Goal: Transaction & Acquisition: Purchase product/service

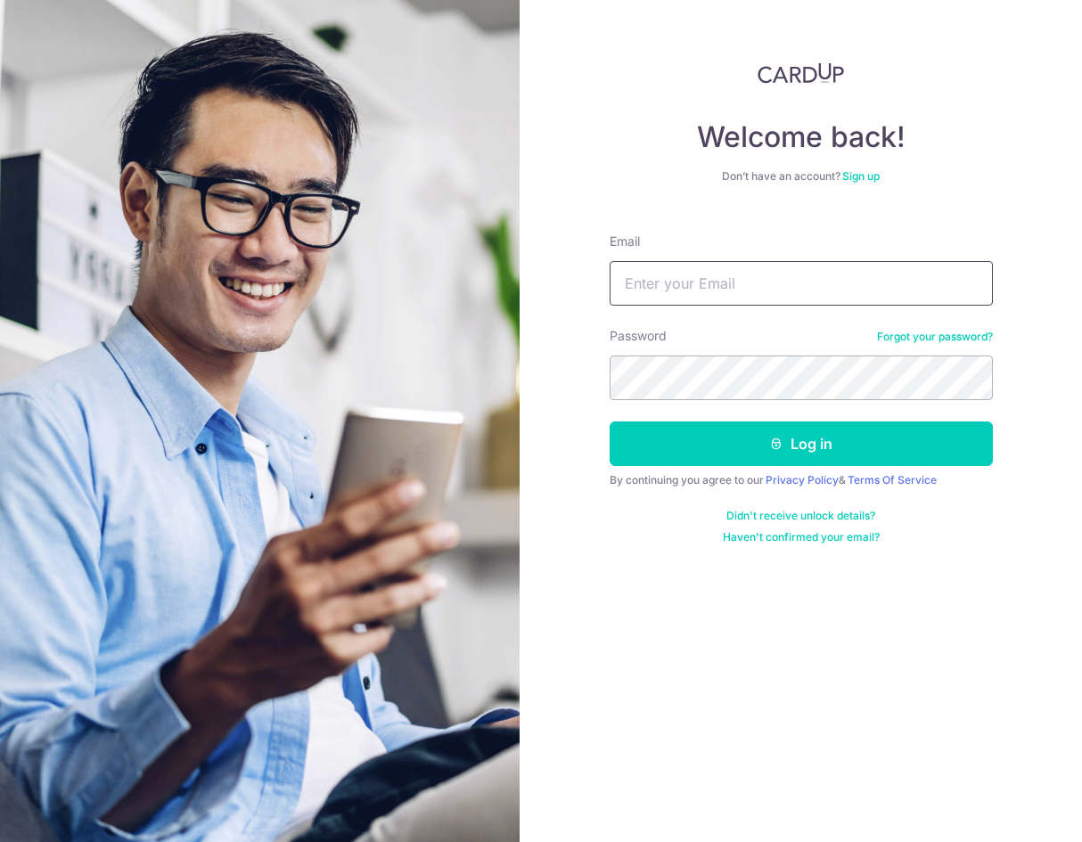
click at [734, 291] on input "Email" at bounding box center [801, 283] width 383 height 45
type input "zailan_95@hotmail.com"
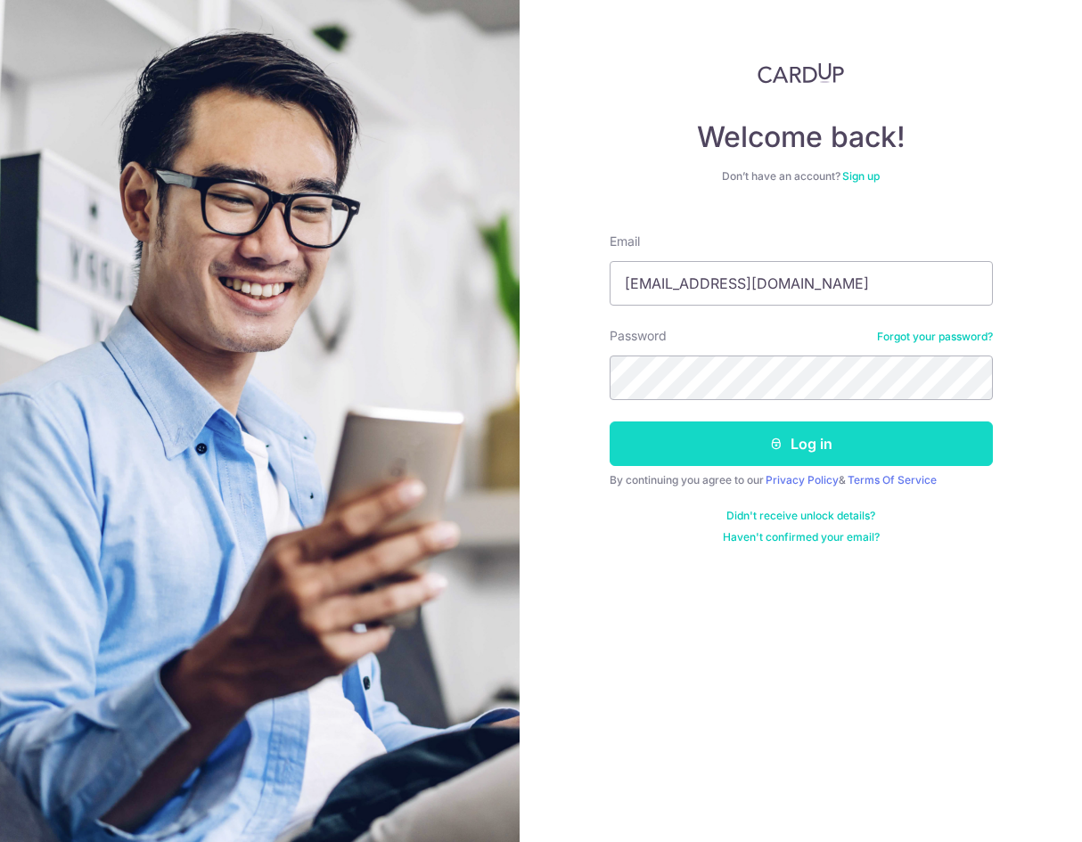
click at [715, 436] on button "Log in" at bounding box center [801, 444] width 383 height 45
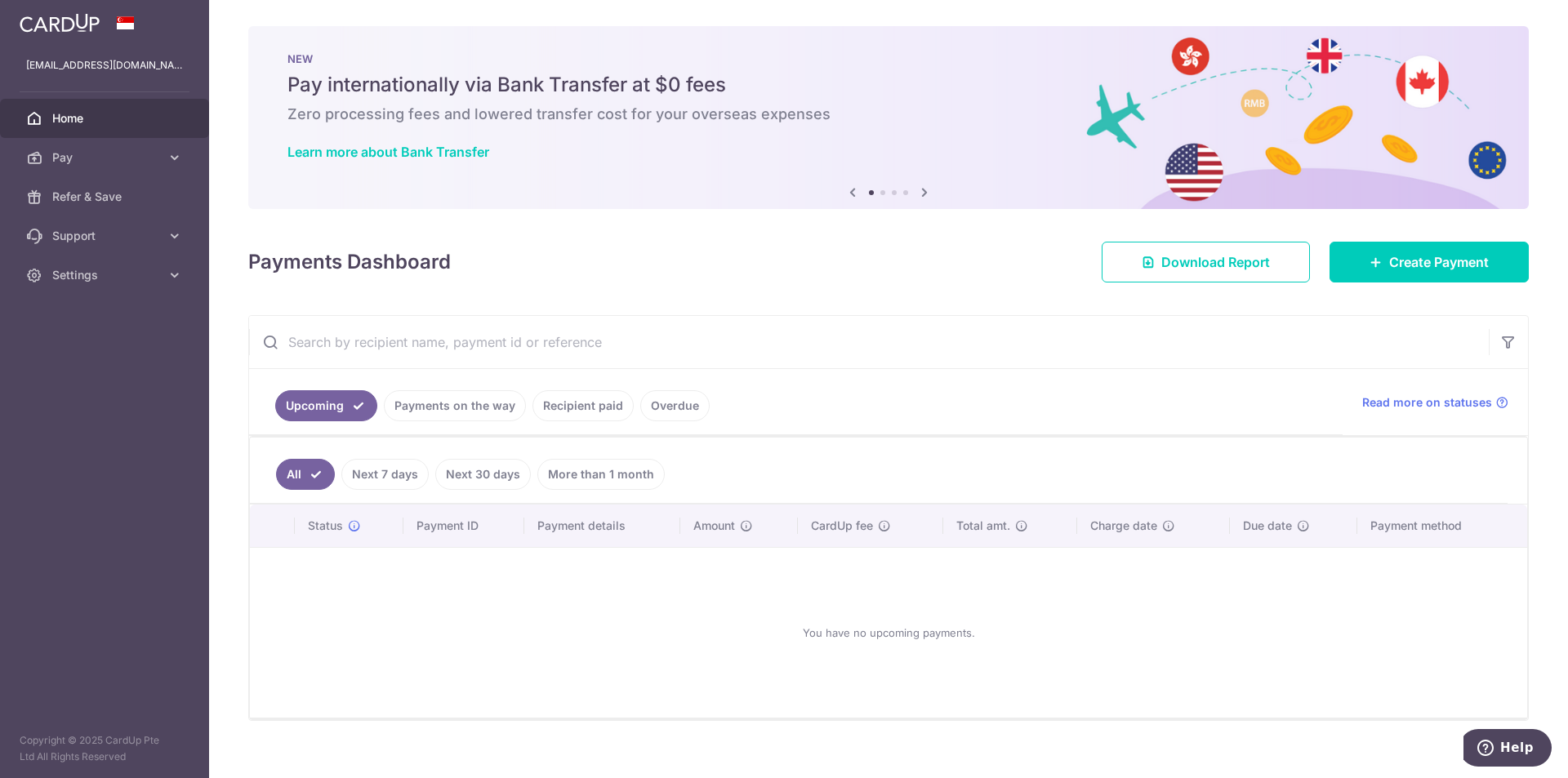
click at [927, 196] on icon at bounding box center [924, 192] width 19 height 20
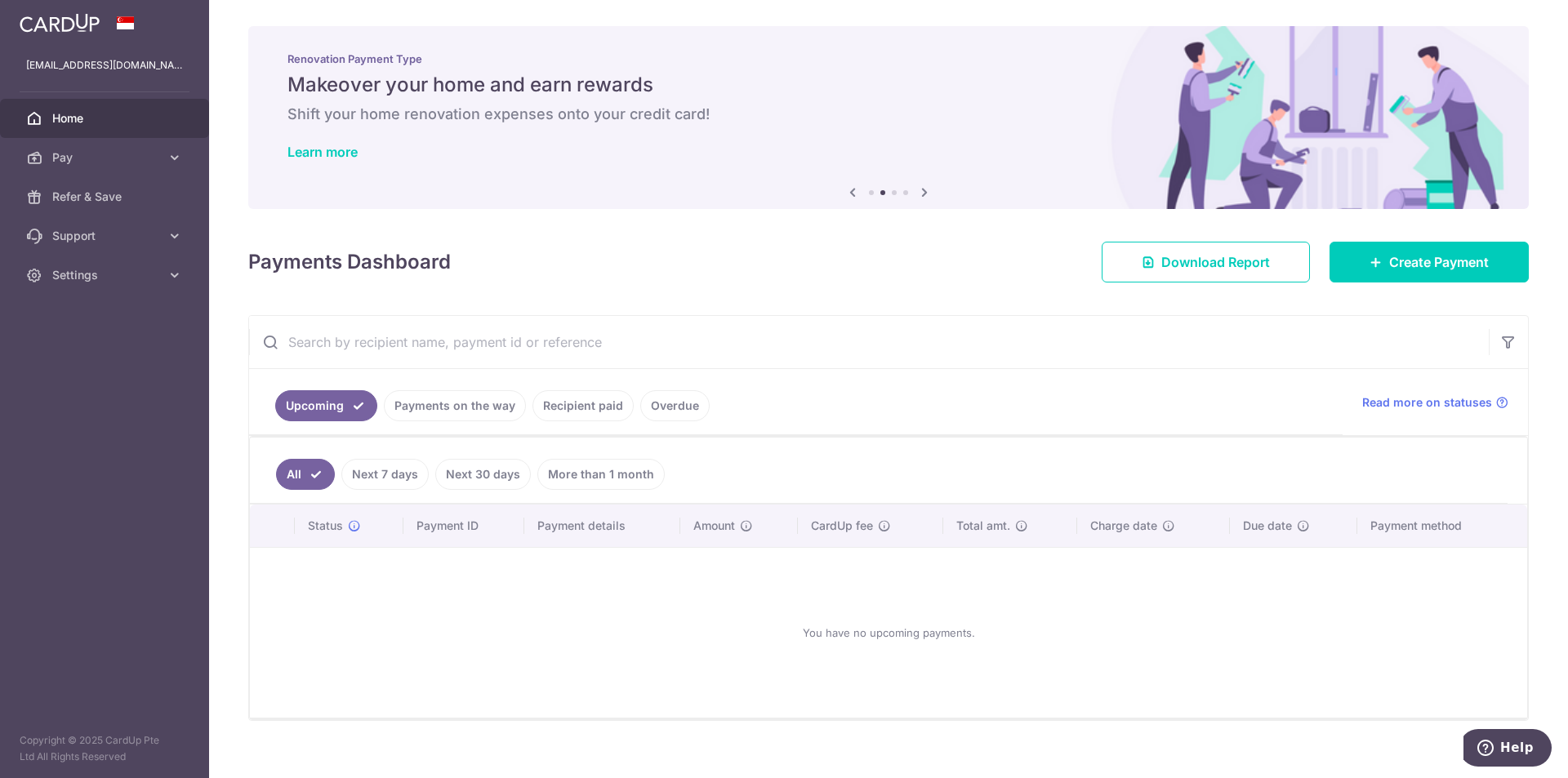
click at [926, 196] on icon at bounding box center [924, 192] width 19 height 20
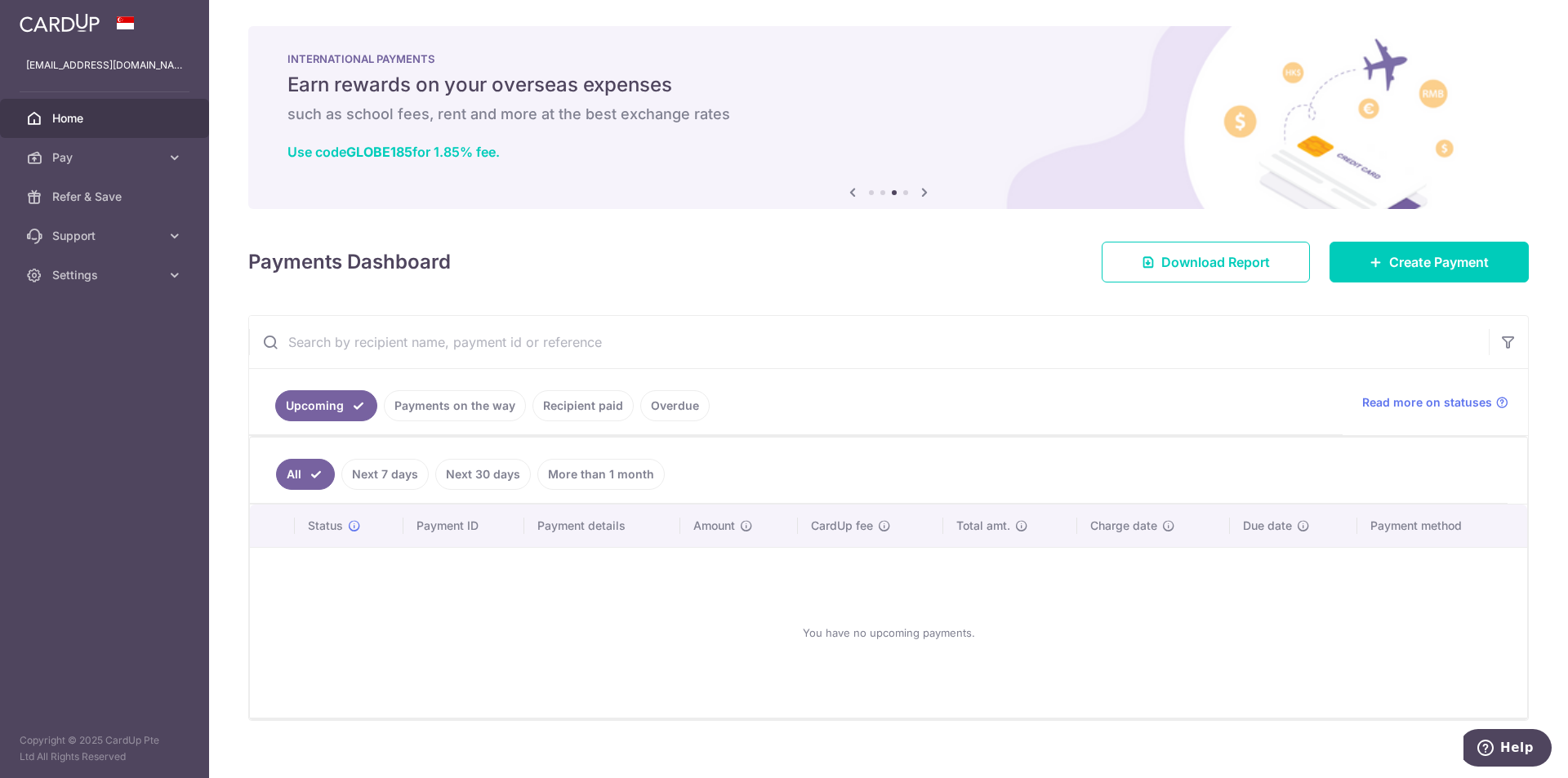
click at [924, 194] on icon at bounding box center [924, 192] width 19 height 20
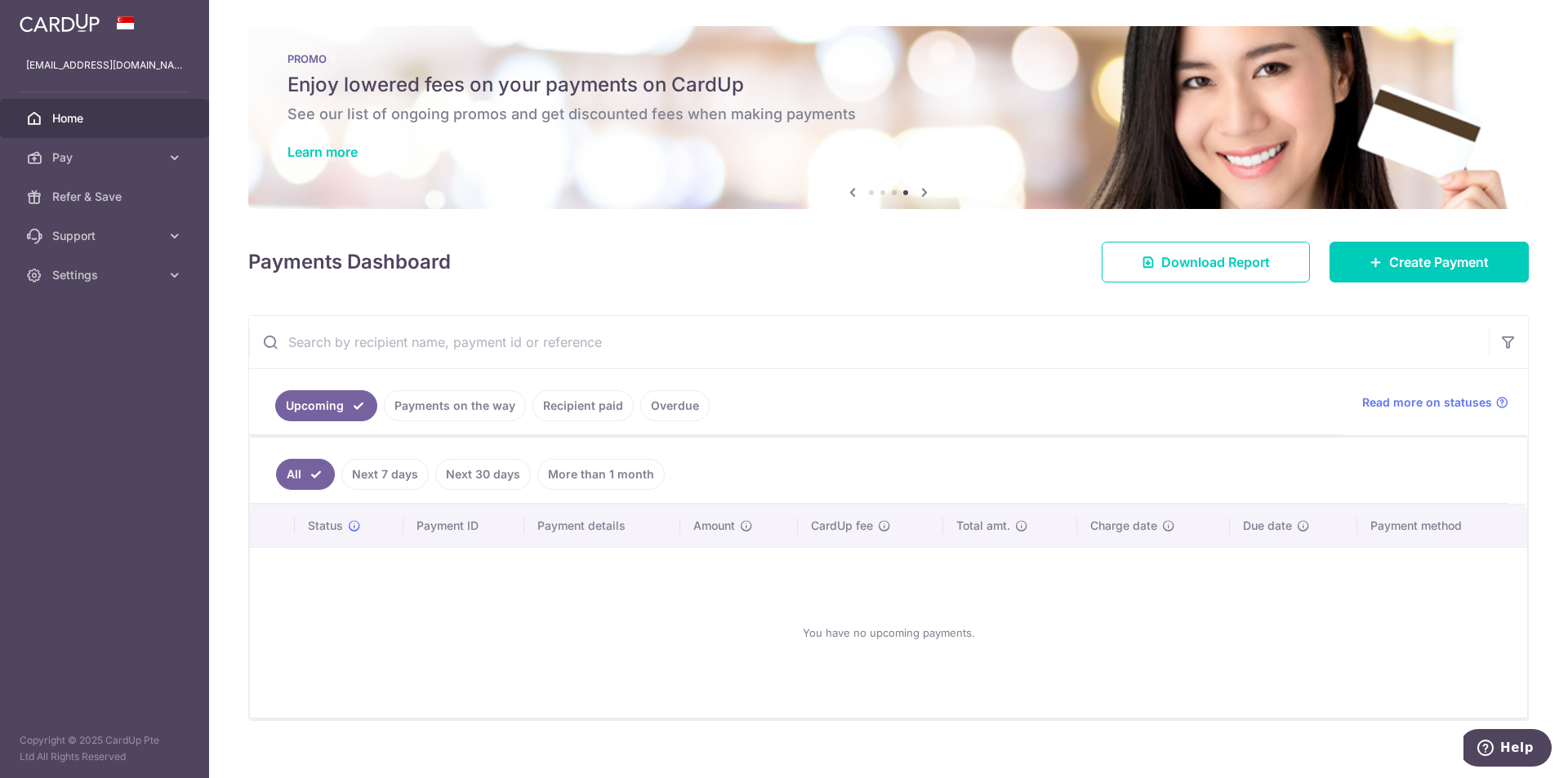
click at [924, 194] on icon at bounding box center [924, 192] width 19 height 20
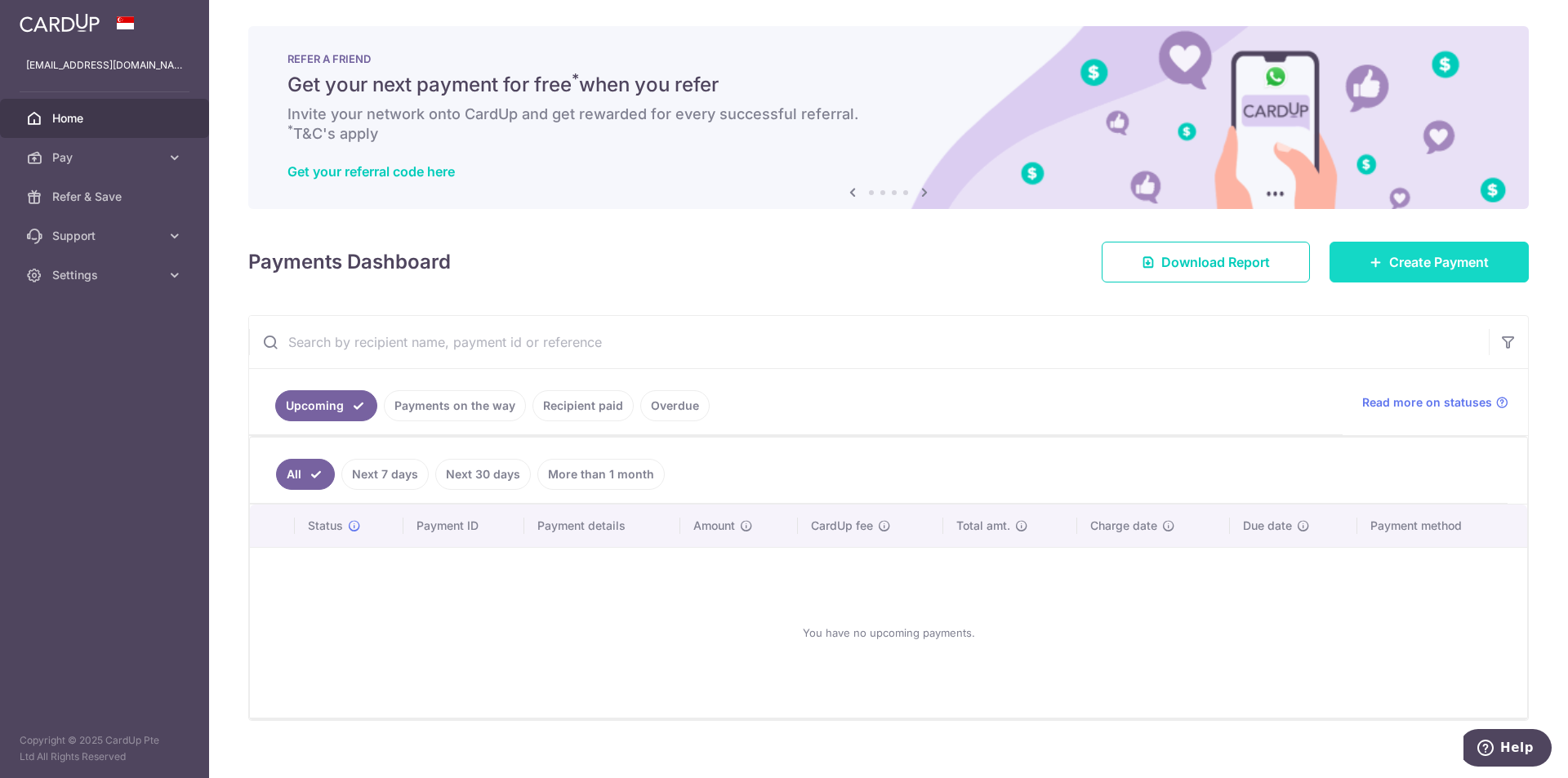
click at [991, 262] on span "Create Payment" at bounding box center [1439, 261] width 100 height 19
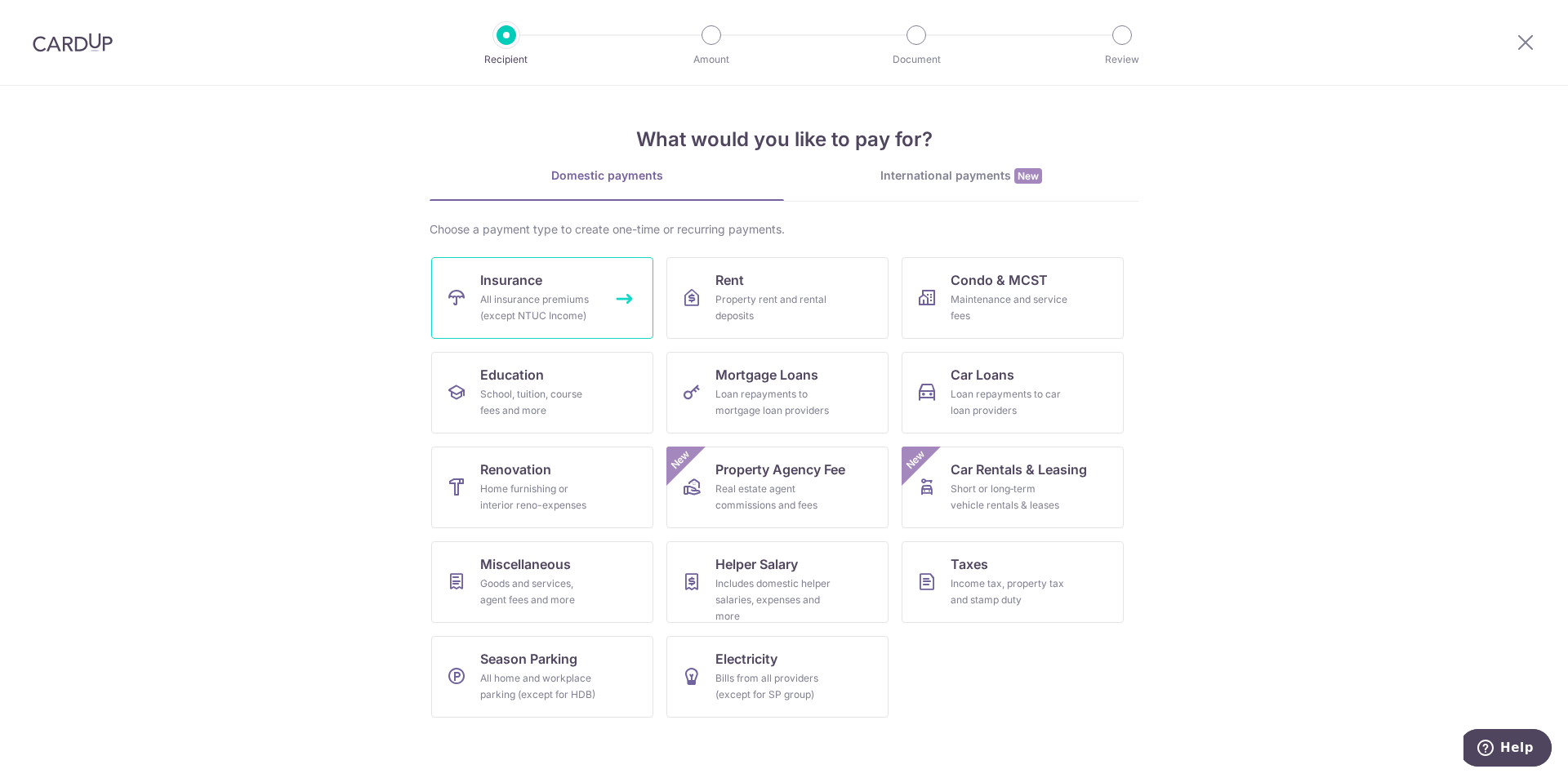
click at [571, 301] on div "All insurance premiums (except NTUC Income)" at bounding box center [539, 308] width 117 height 33
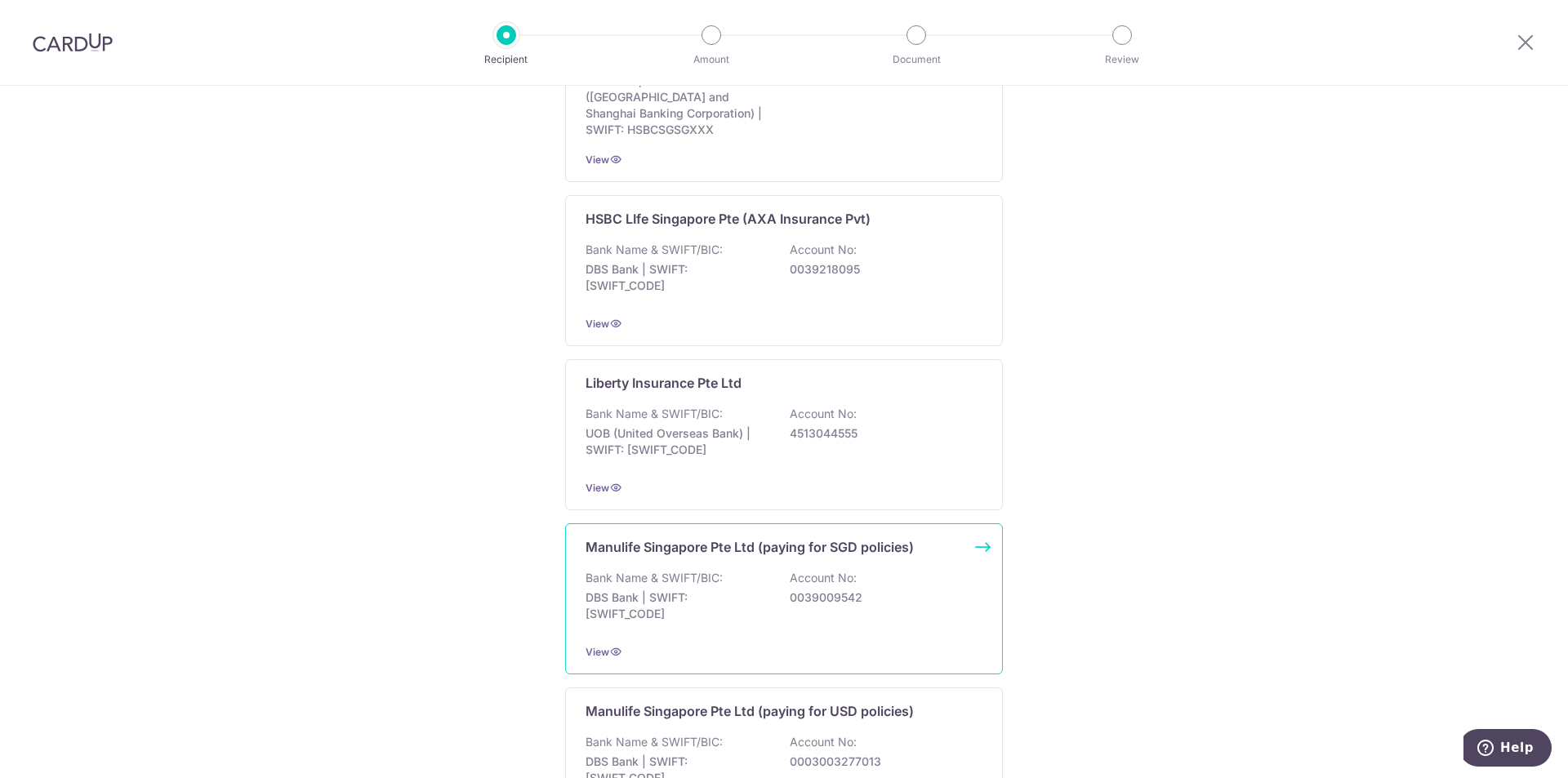
scroll to position [1388, 0]
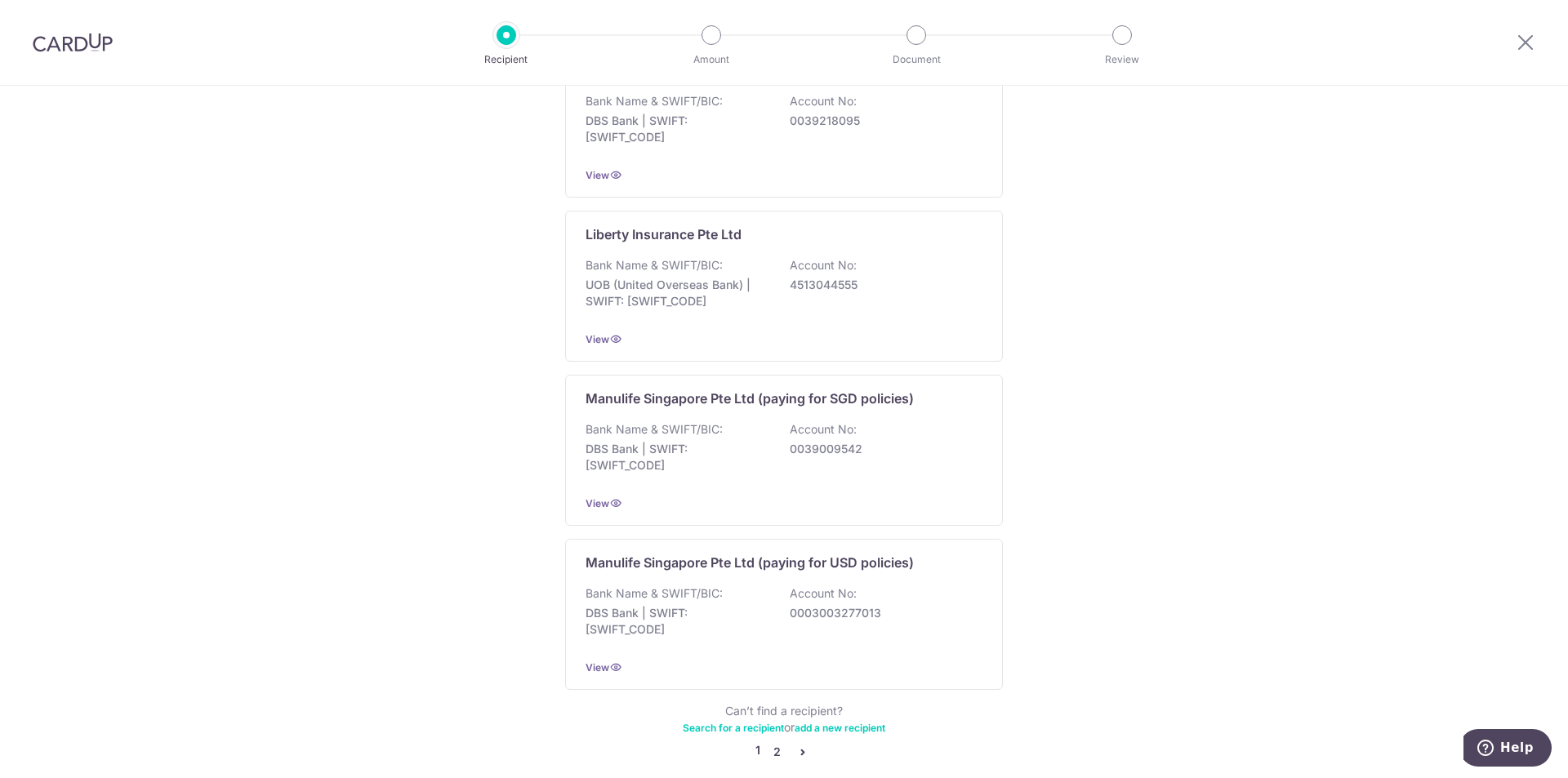
click at [775, 742] on link "2" at bounding box center [776, 751] width 19 height 19
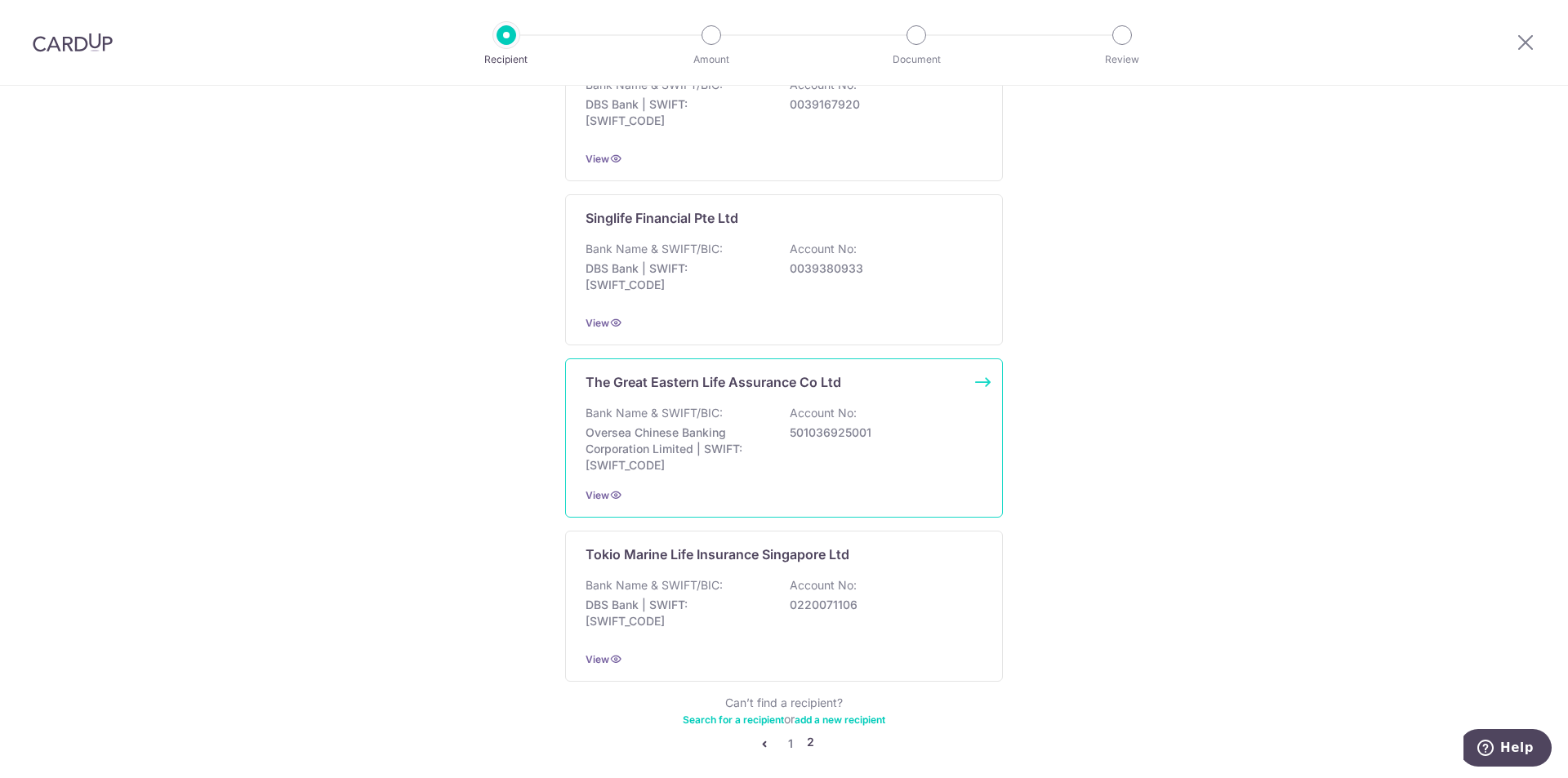
click at [681, 400] on div "The Great Eastern Life Assurance Co Ltd Bank Name & SWIFT/BIC: Oversea Chinese …" at bounding box center [784, 438] width 438 height 159
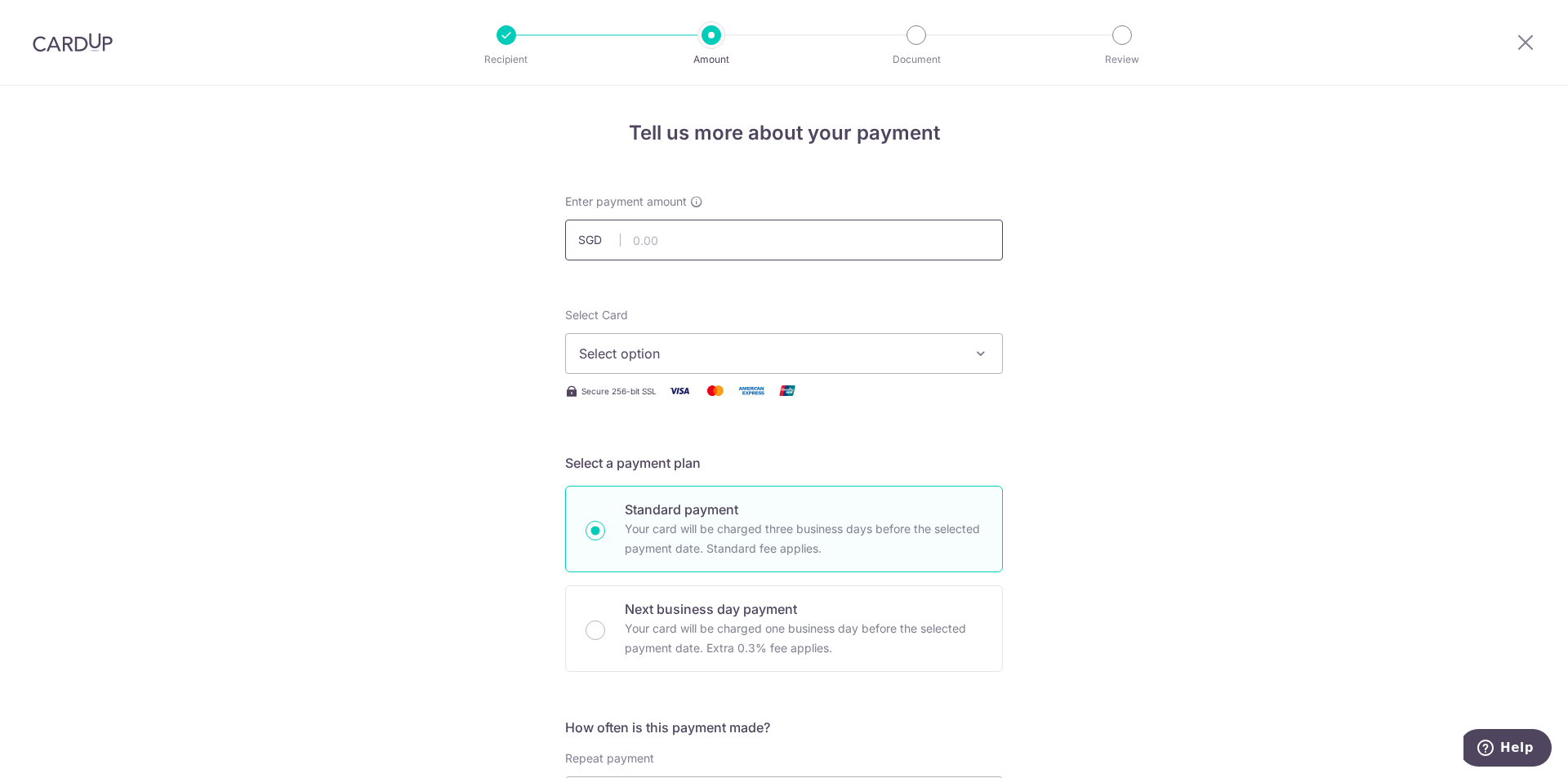
click at [663, 229] on input "text" at bounding box center [784, 240] width 438 height 41
type input "325.99"
drag, startPoint x: 751, startPoint y: 339, endPoint x: 756, endPoint y: 349, distance: 11.2
click at [751, 340] on button "Select option" at bounding box center [784, 354] width 438 height 41
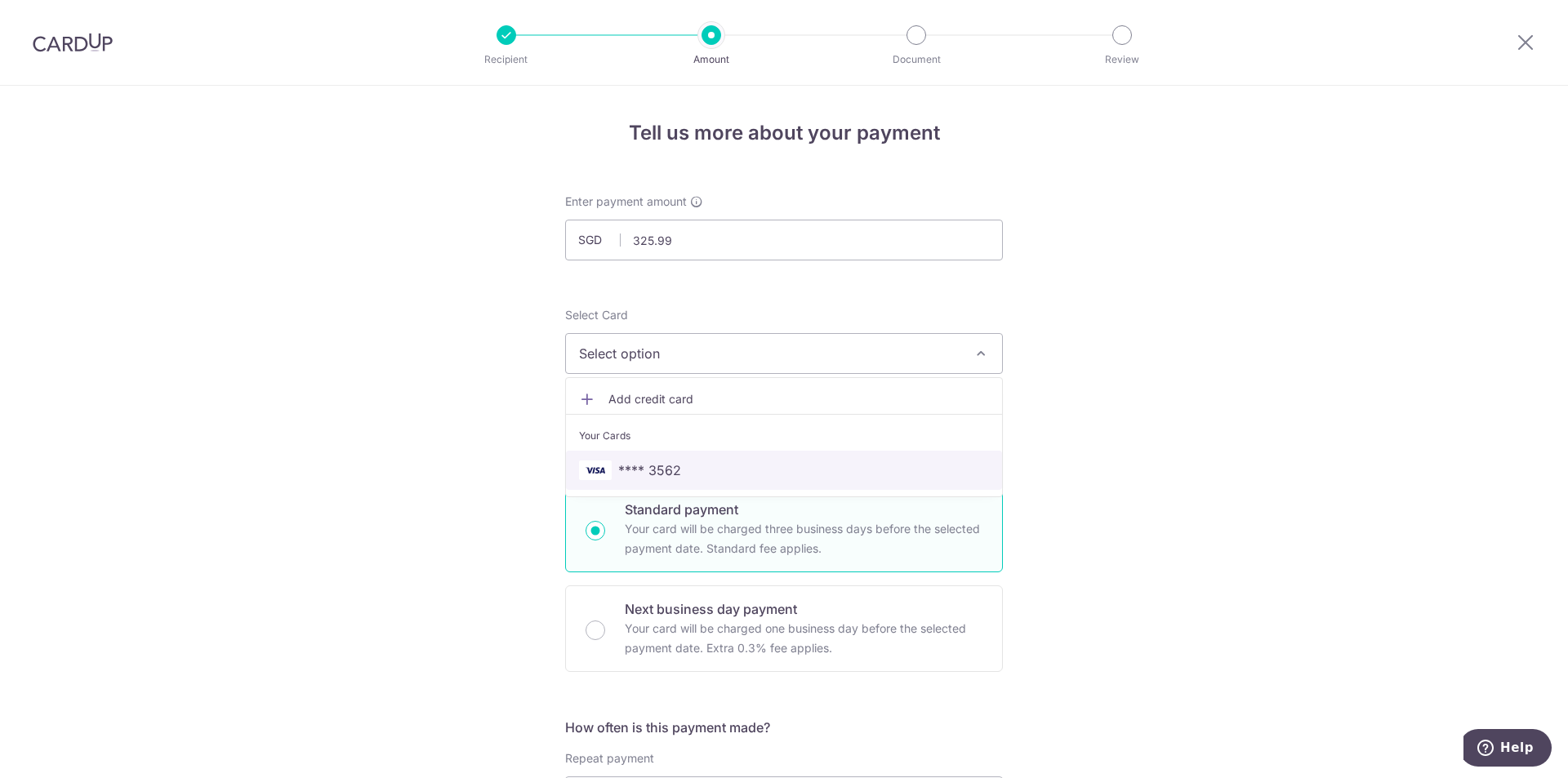
click at [637, 457] on link "**** 3562" at bounding box center [784, 470] width 436 height 39
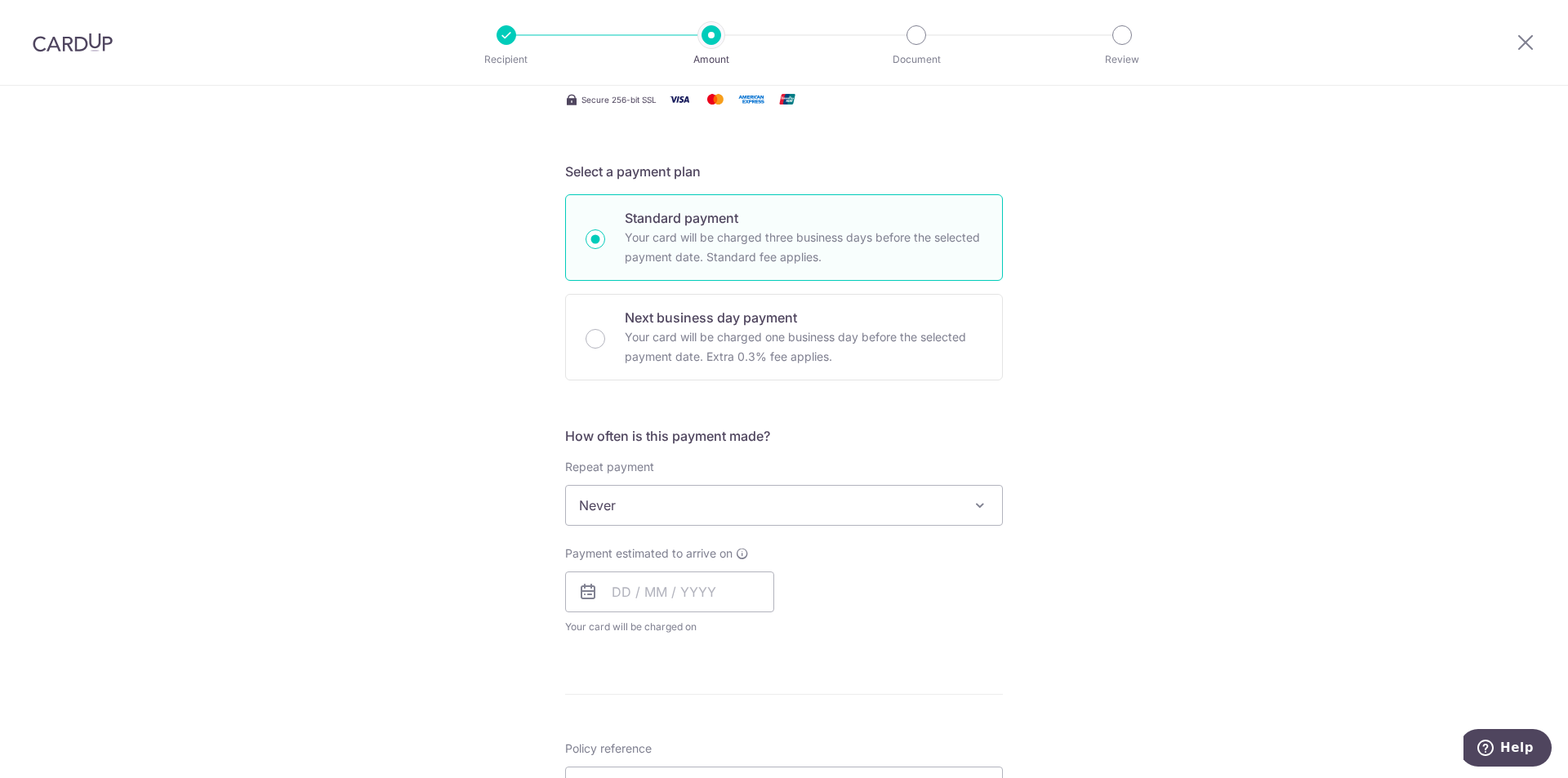
scroll to position [326, 0]
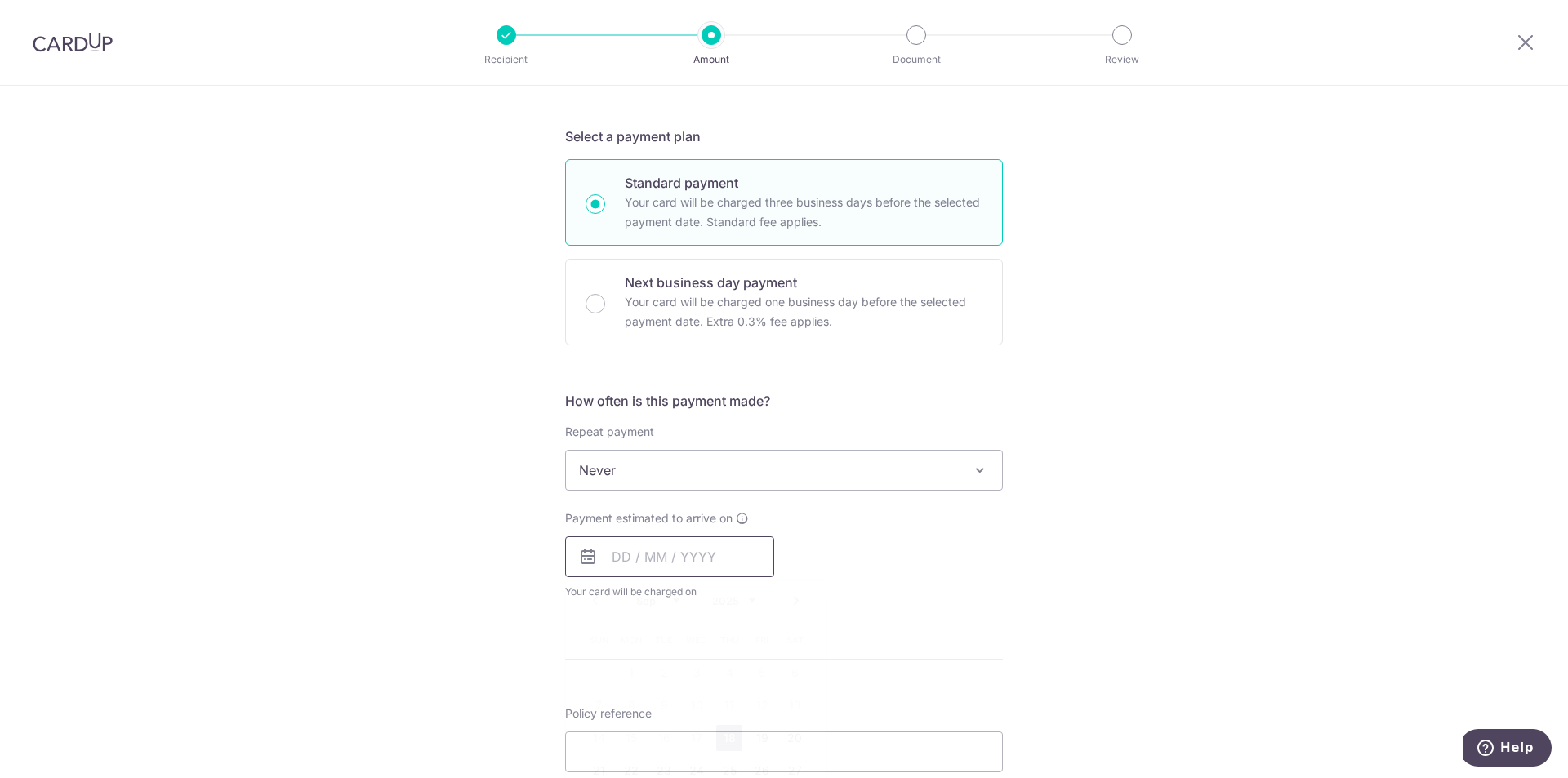
click at [729, 566] on input "text" at bounding box center [670, 556] width 209 height 41
click at [1011, 556] on div "Tell us more about your payment Enter payment amount SGD 325.99 325.99 Select C…" at bounding box center [784, 498] width 1568 height 1477
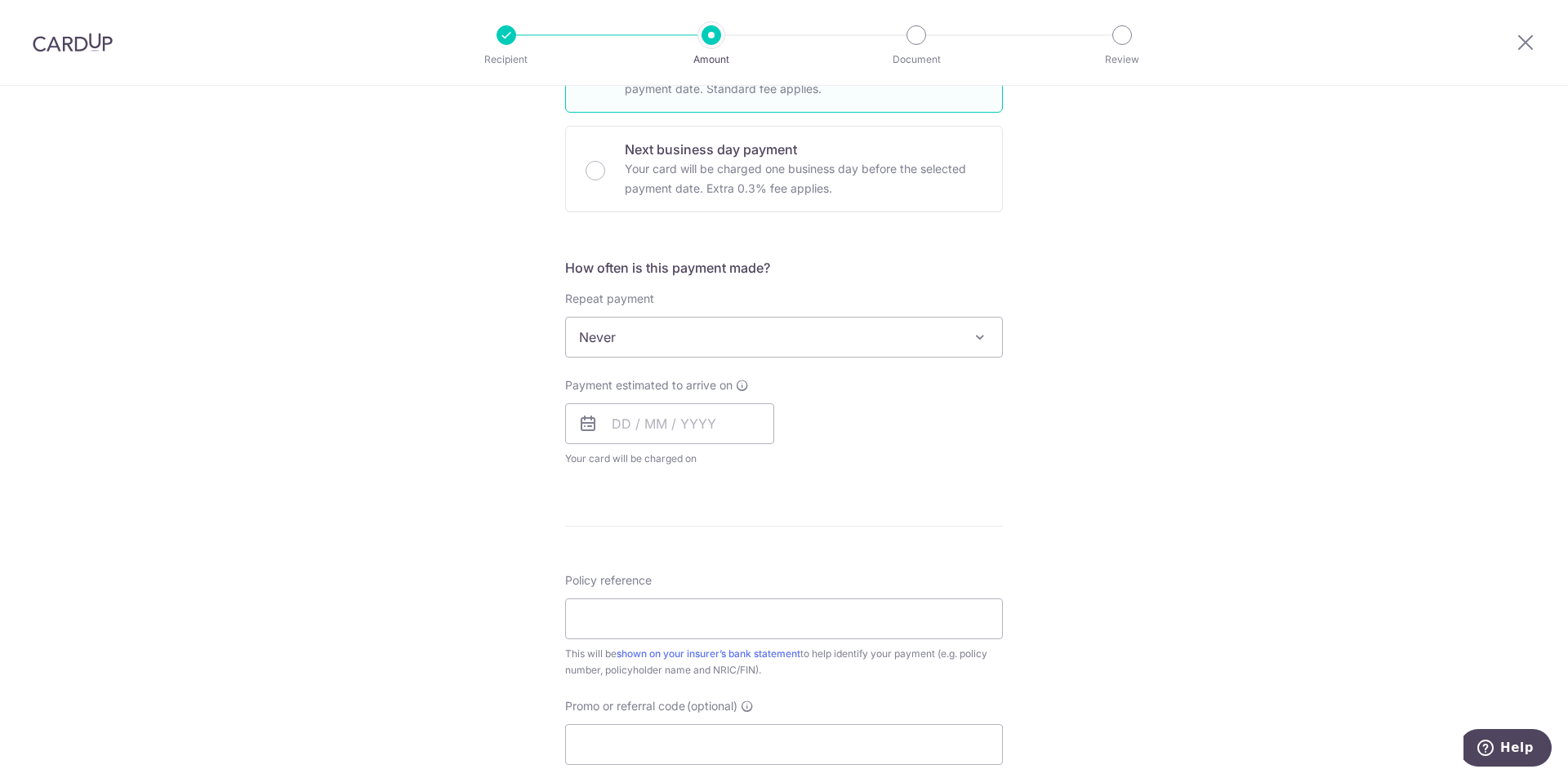
scroll to position [490, 0]
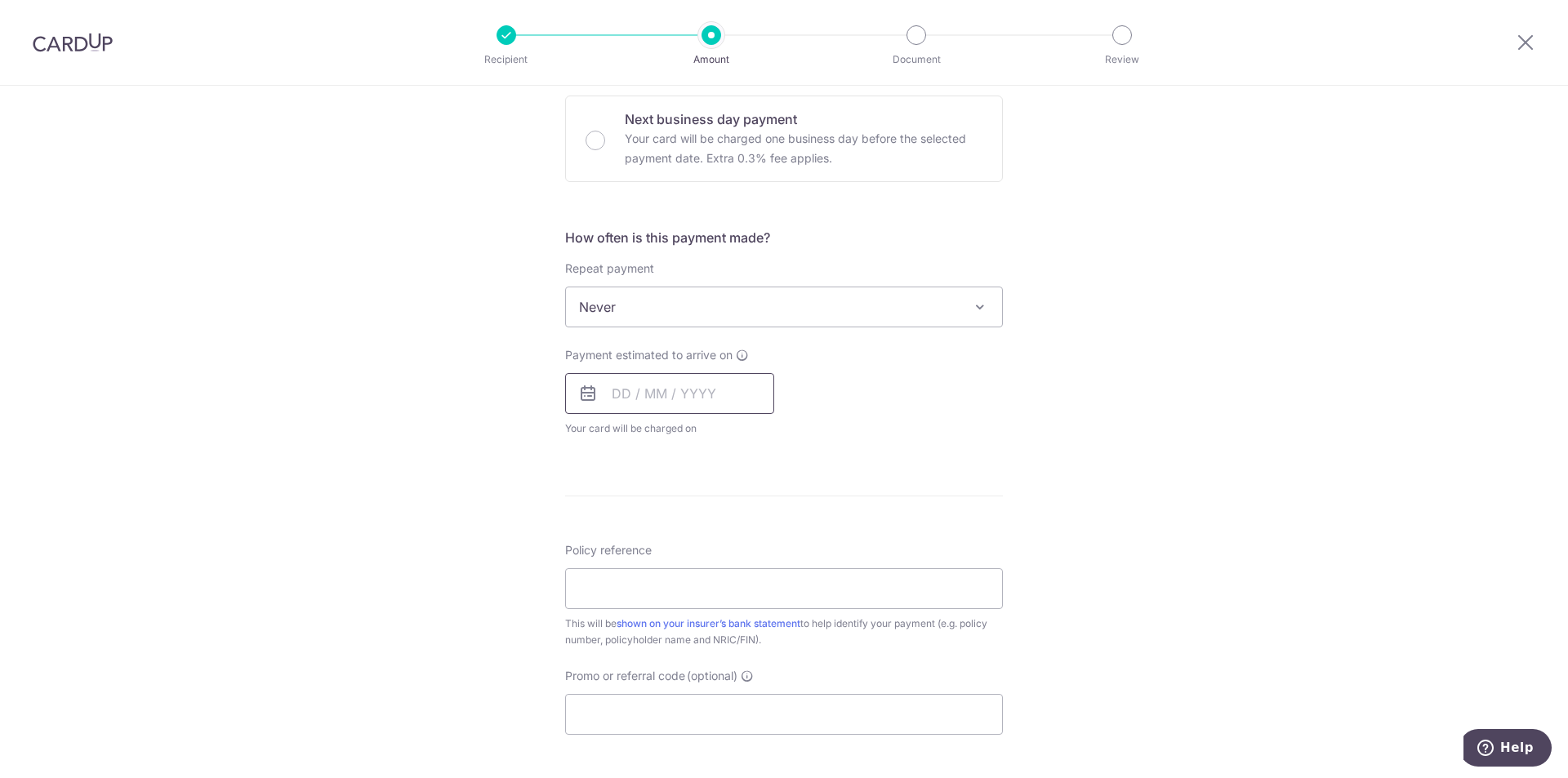
click at [694, 389] on input "text" at bounding box center [670, 393] width 209 height 41
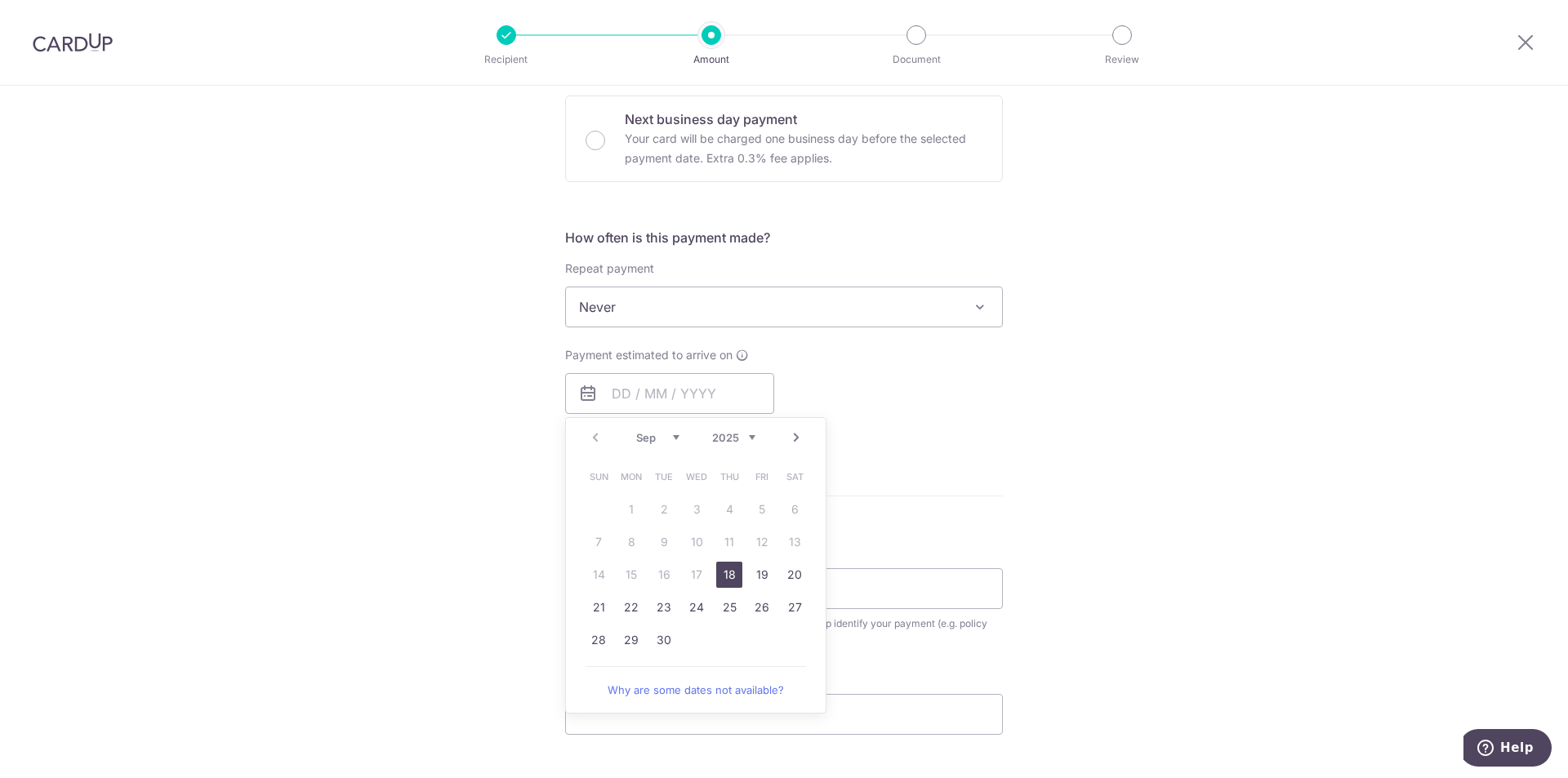
click at [723, 577] on link "18" at bounding box center [729, 575] width 27 height 27
type input "[DATE]"
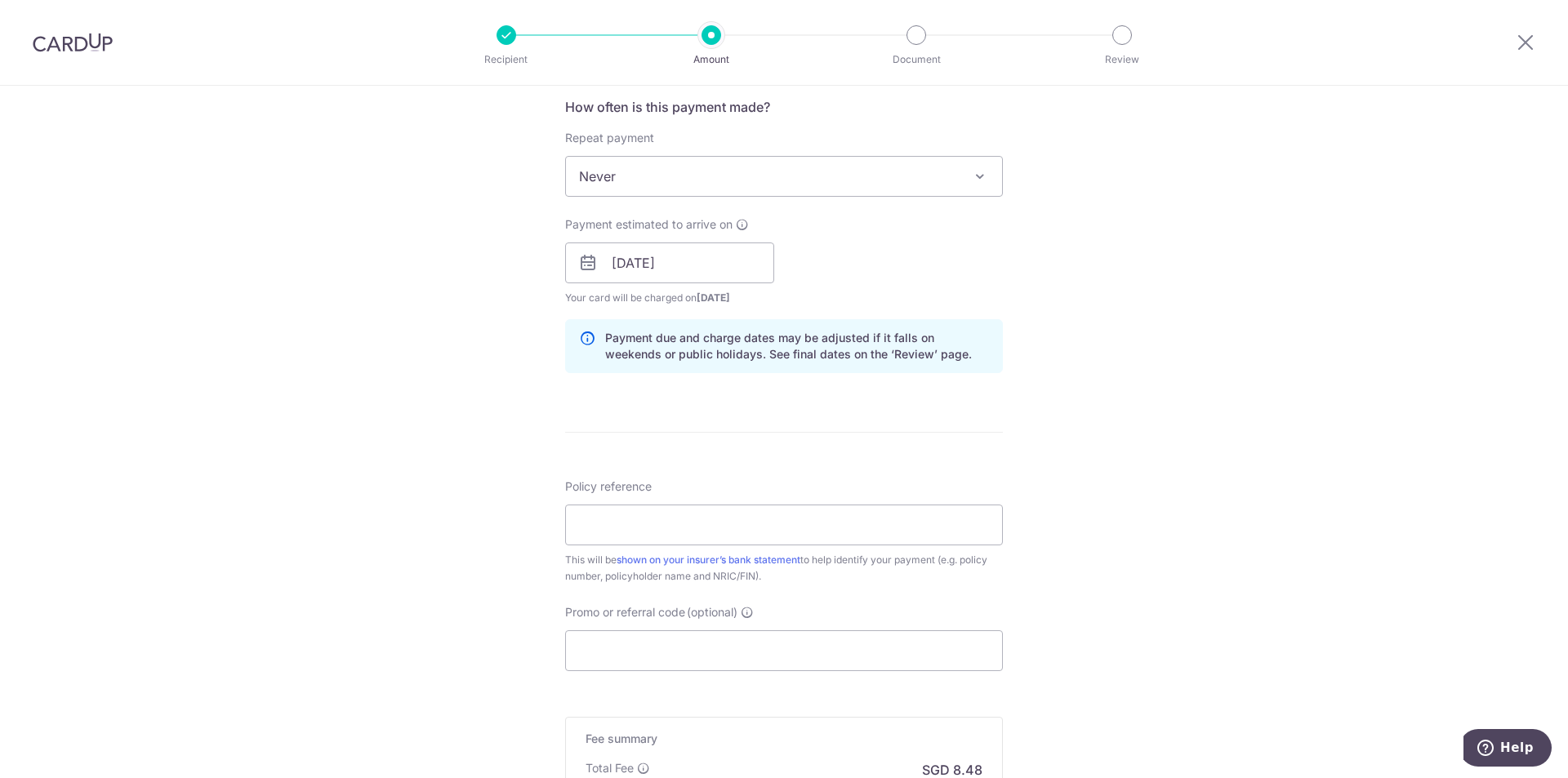
scroll to position [653, 0]
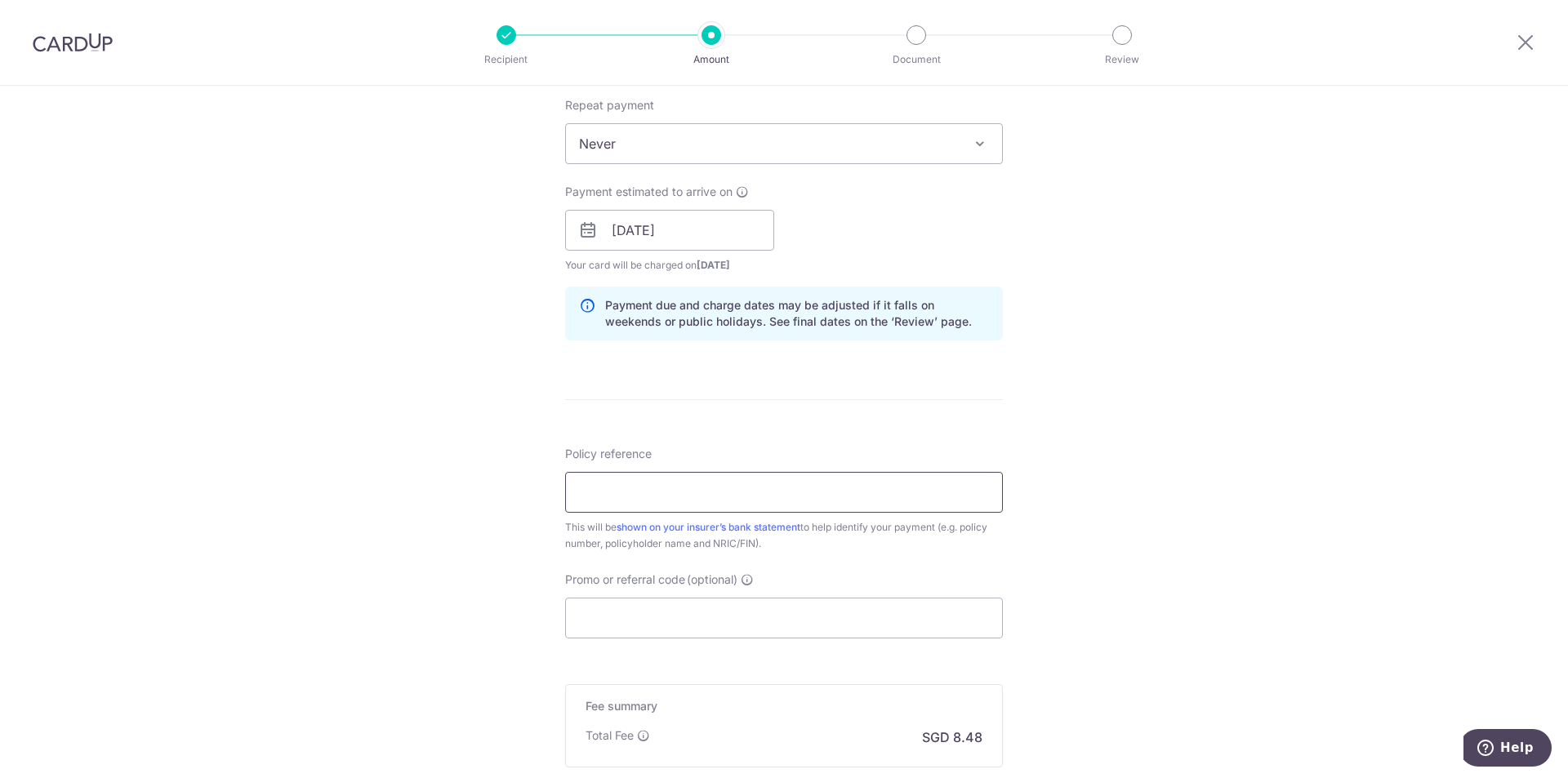
click at [603, 491] on input "Policy reference" at bounding box center [784, 492] width 438 height 41
type input "0246574471"
click at [1247, 521] on div "Tell us more about your payment Enter payment amount SGD 325.99 325.99 Select C…" at bounding box center [784, 204] width 1568 height 1544
click at [837, 617] on input "Promo or referral code (optional)" at bounding box center [784, 618] width 438 height 41
paste input "MILELION"
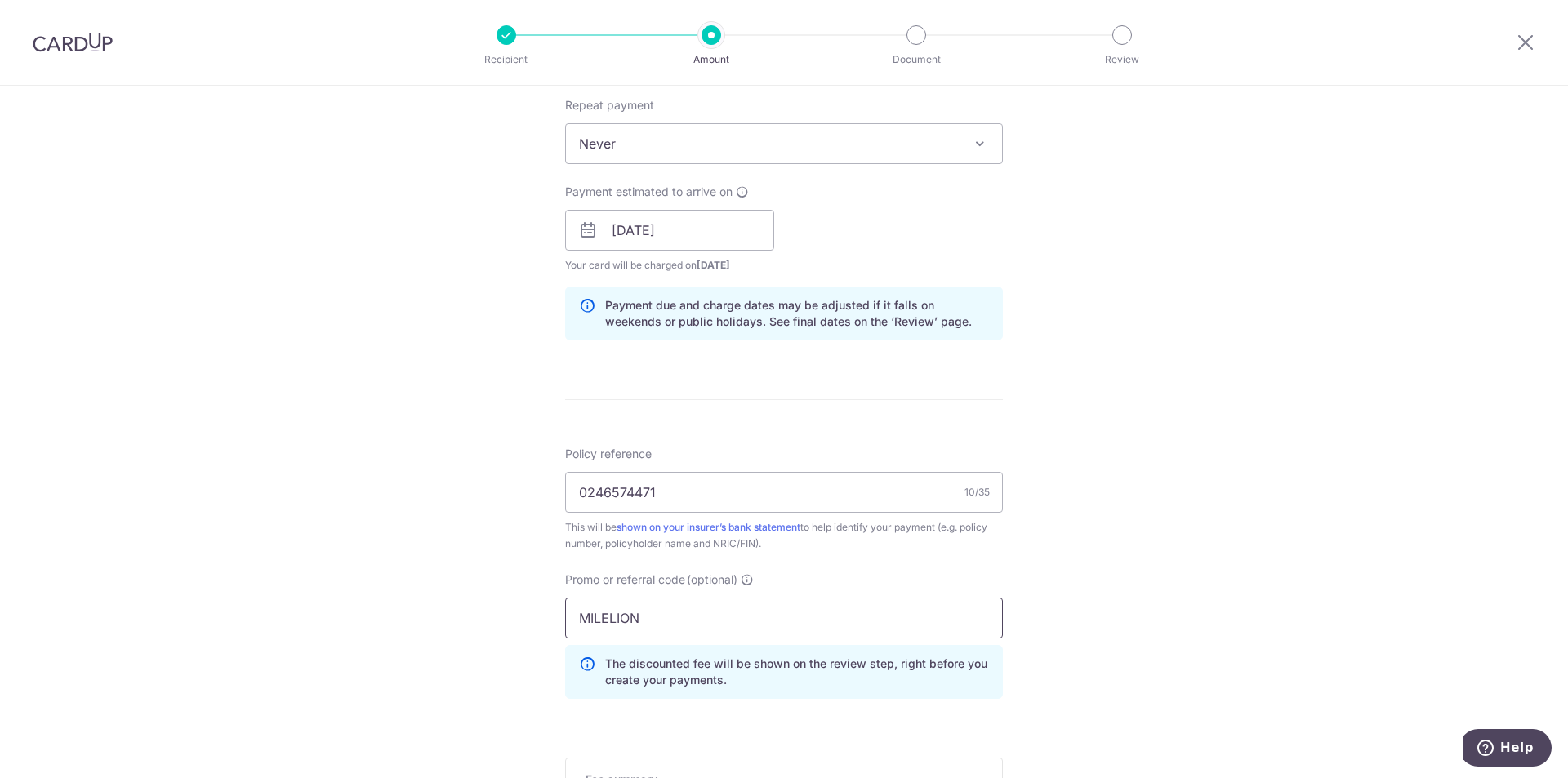
type input "MILELION"
click at [1146, 583] on div "Tell us more about your payment Enter payment amount SGD 325.99 325.99 Select C…" at bounding box center [784, 241] width 1568 height 1617
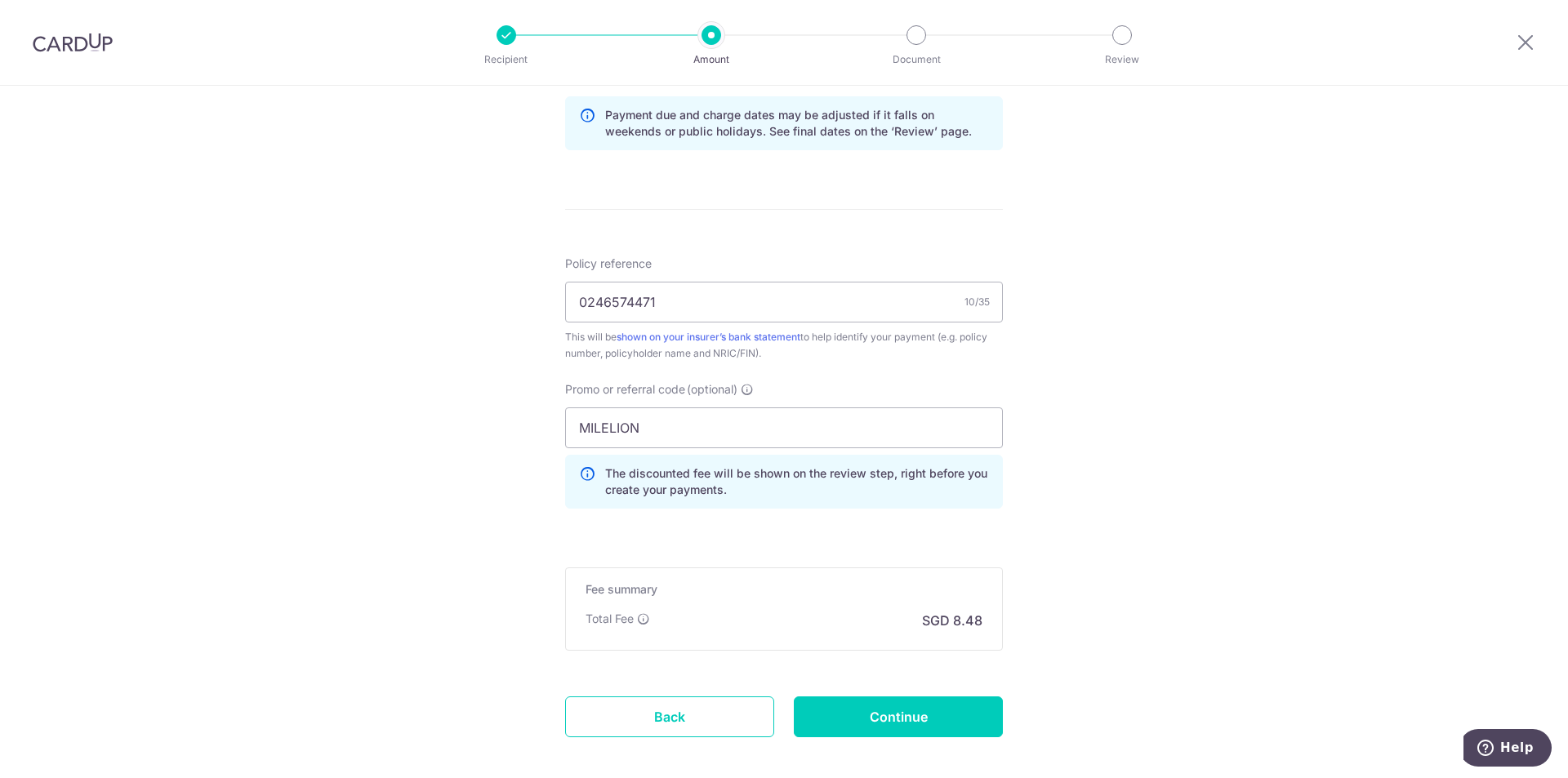
scroll to position [926, 0]
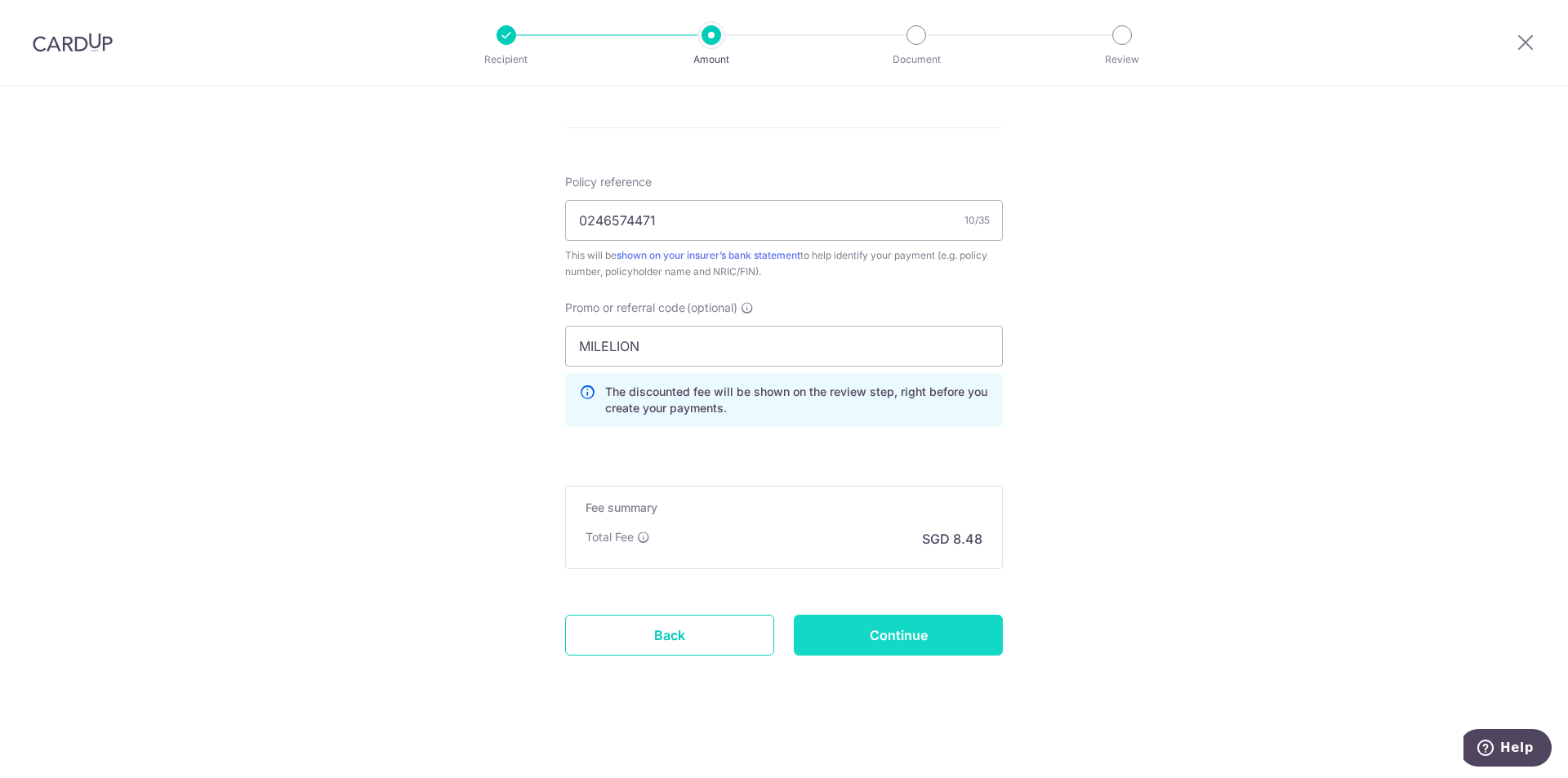
click at [889, 638] on input "Continue" at bounding box center [898, 635] width 209 height 41
type input "Create Schedule"
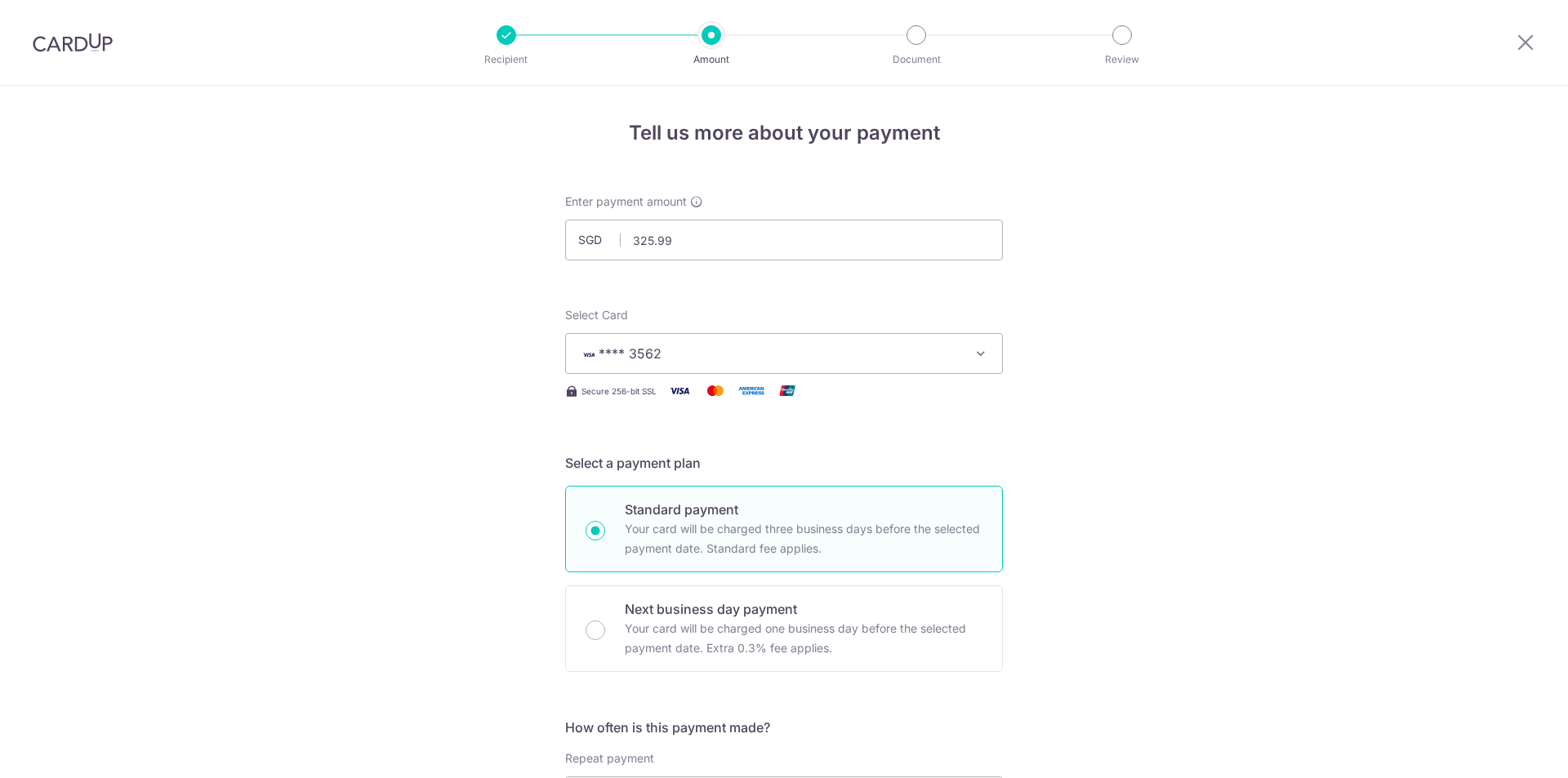
scroll to position [948, 0]
